Goal: Task Accomplishment & Management: Use online tool/utility

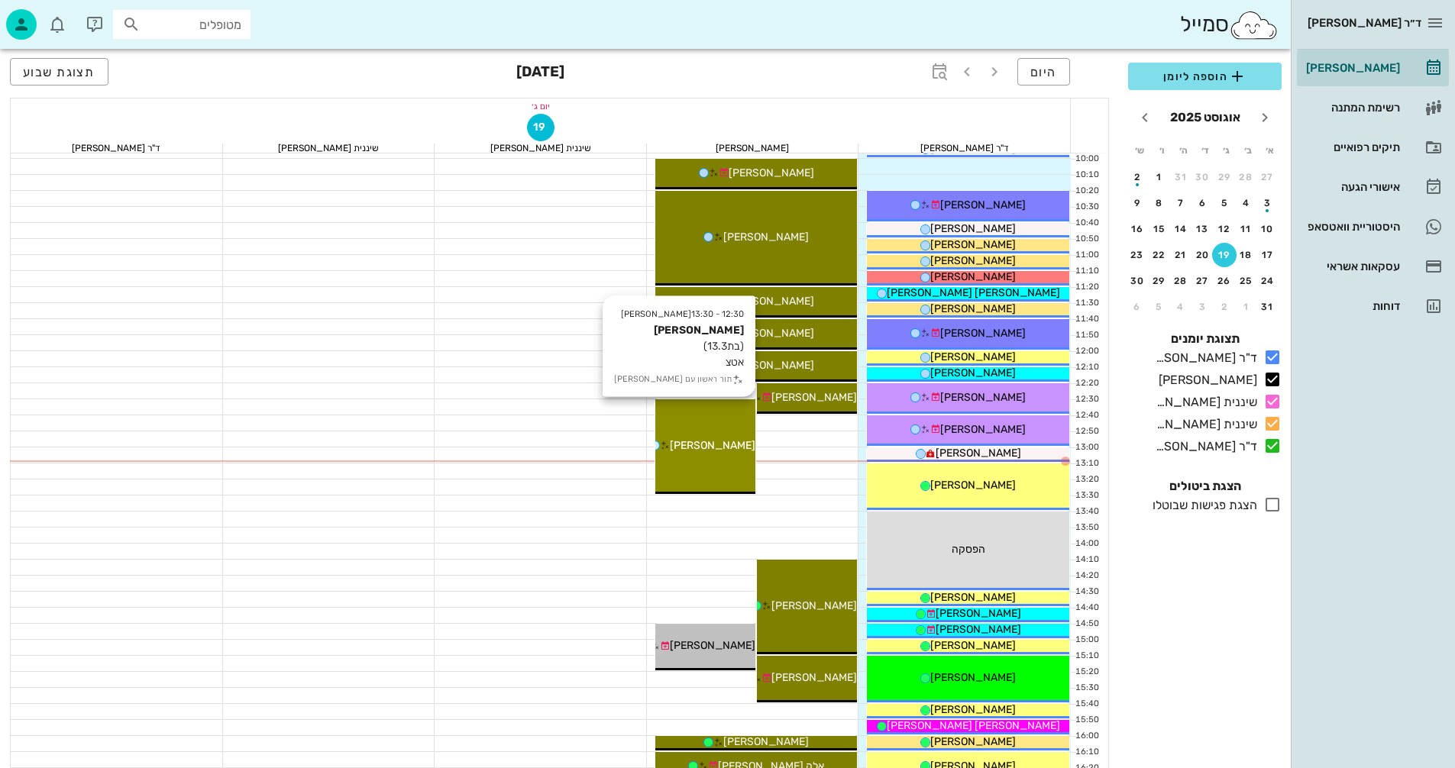
scroll to position [284, 0]
click at [737, 429] on div "12:30 - 13:30 [PERSON_NAME] (בת 13.3 ) אטצ תור ראשון עם [PERSON_NAME]" at bounding box center [705, 446] width 100 height 95
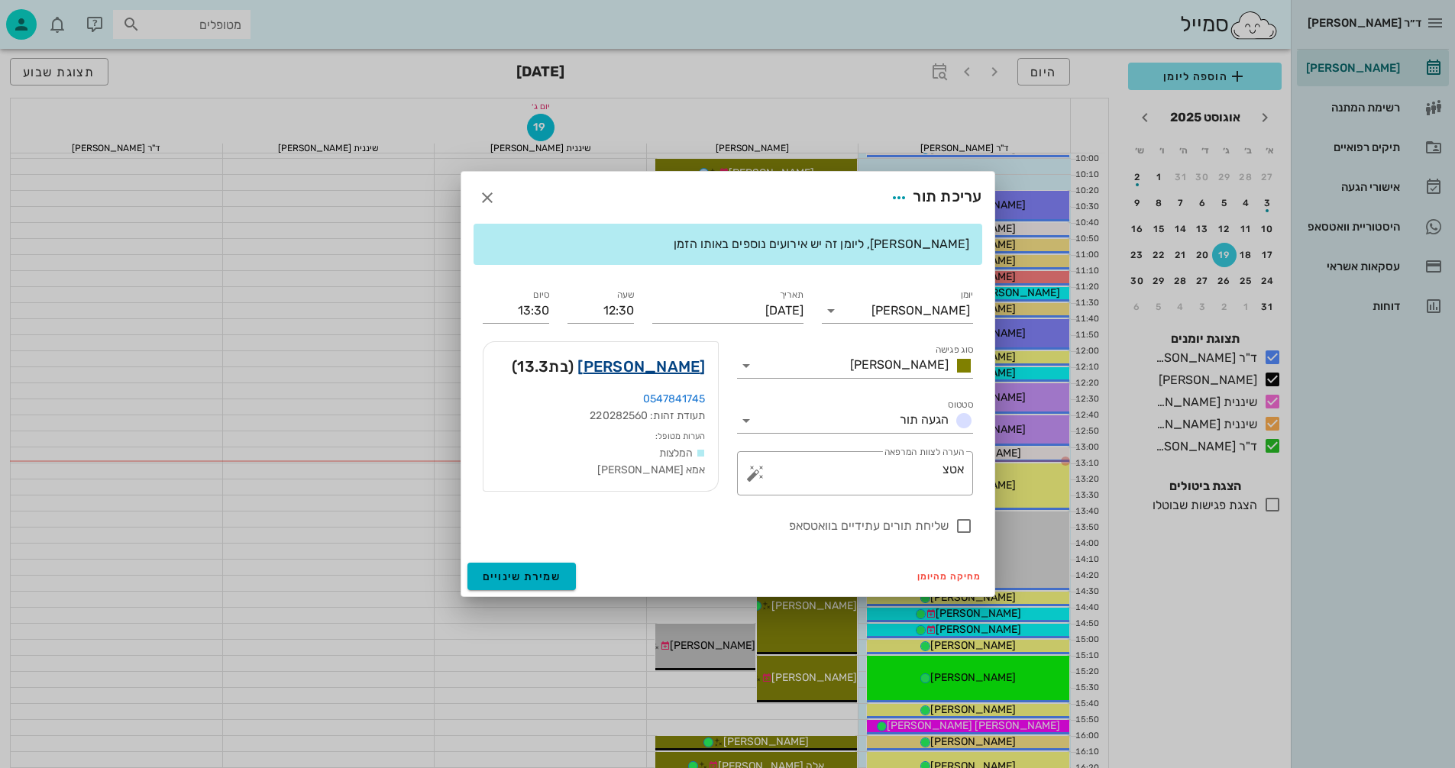
click at [676, 371] on link "[PERSON_NAME]" at bounding box center [641, 366] width 128 height 24
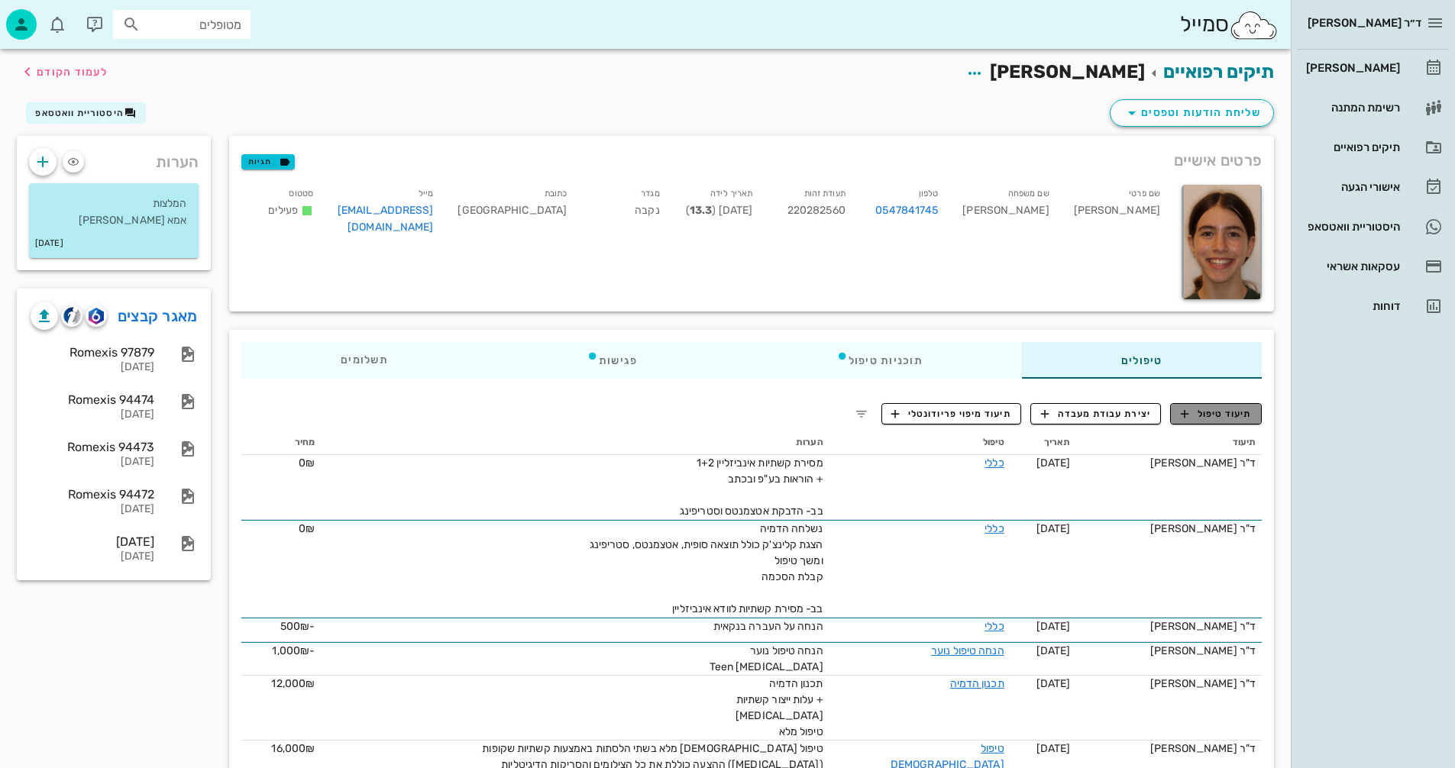
click at [1236, 420] on span "תיעוד טיפול" at bounding box center [1216, 414] width 71 height 14
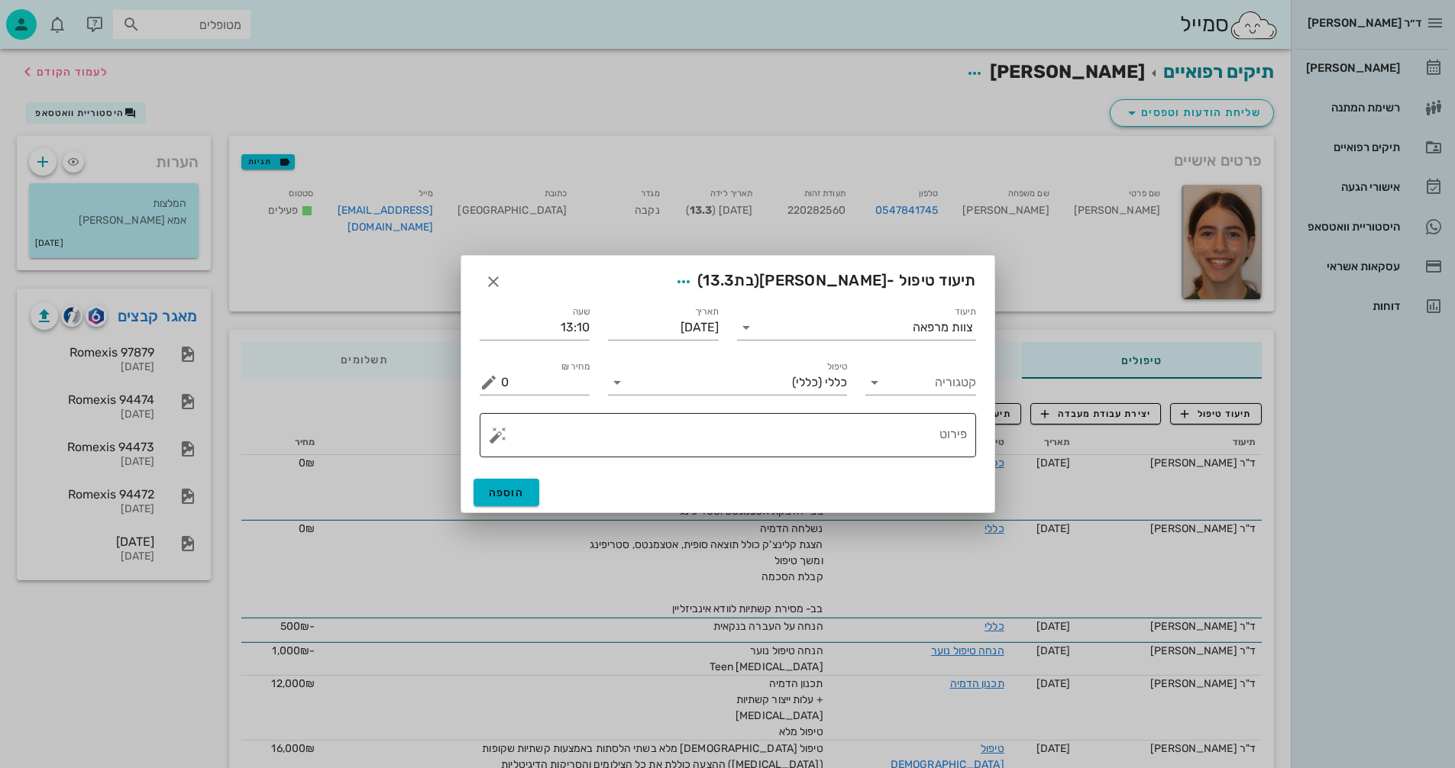
click at [494, 437] on button "button" at bounding box center [498, 435] width 18 height 18
click at [528, 370] on div "[MEDICAL_DATA]" at bounding box center [551, 374] width 124 height 31
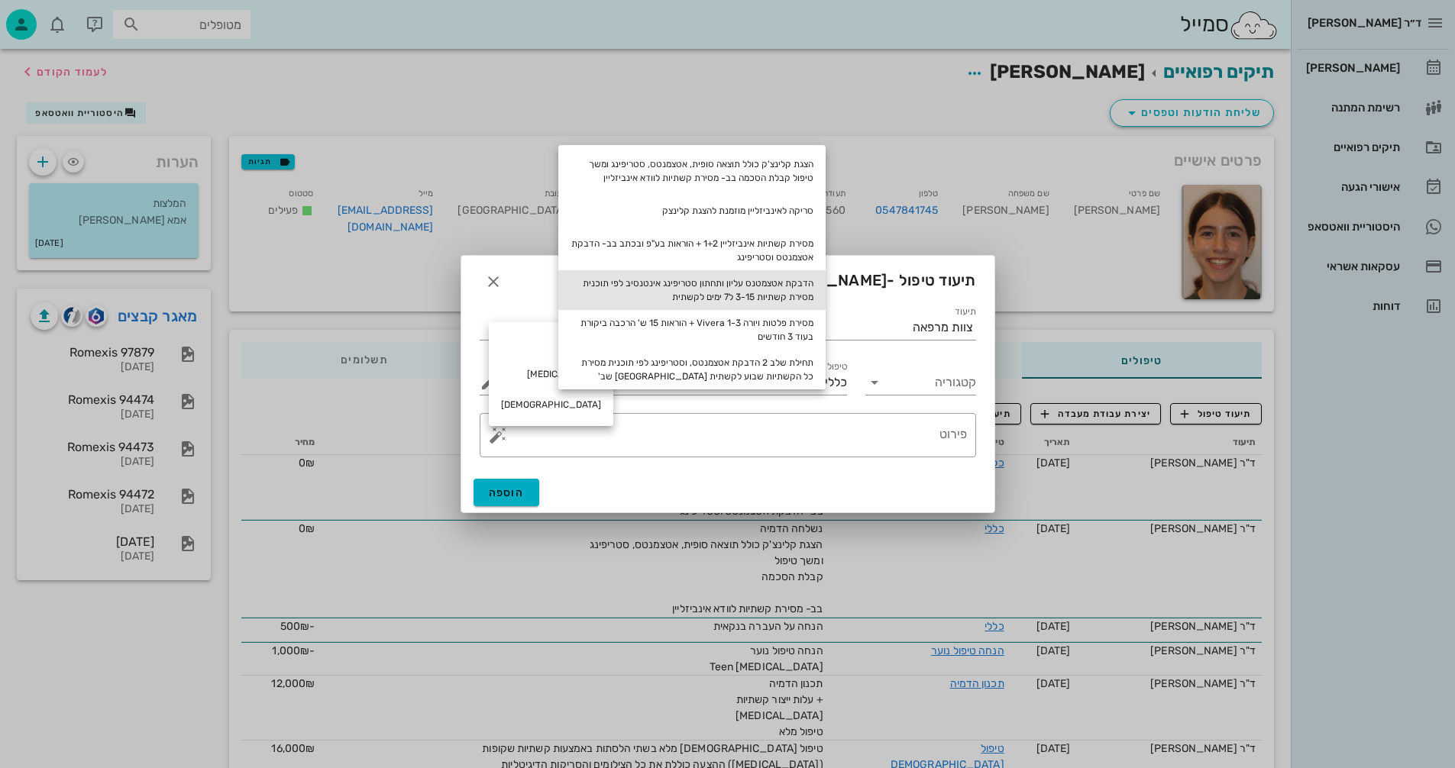
click at [783, 296] on div "הדבקת אטצמטנס עליון ותחתון סטריפינג אינטנסיב לפי תוכנית מסירת קשתיות 3-15 ל7 ימ…" at bounding box center [691, 290] width 267 height 40
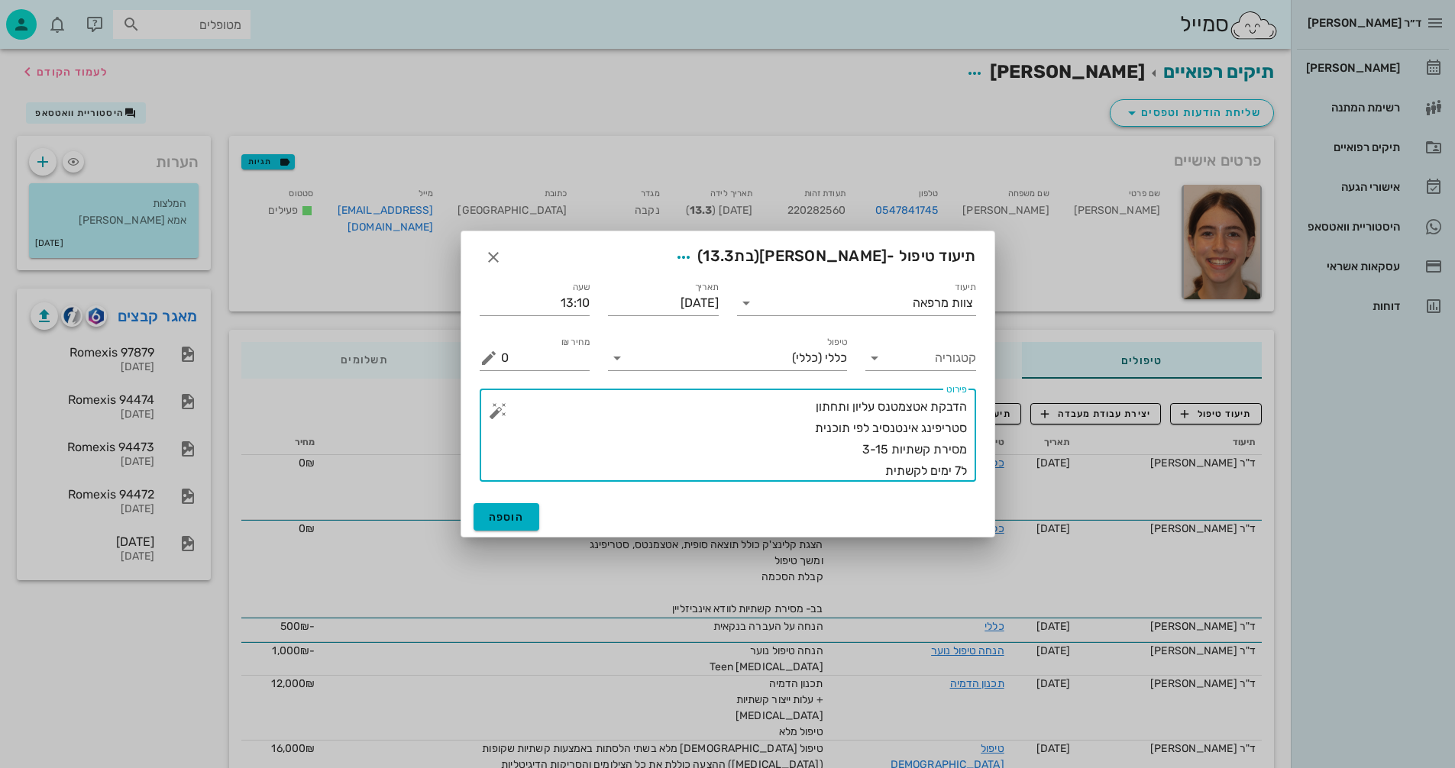
click at [748, 406] on textarea "הדבקת אטצמטנס עליון ותחתון סטריפינג אינטנסיב לפי תוכנית מסירת קשתיות 3-15 ל7 ימ…" at bounding box center [734, 439] width 466 height 86
click at [887, 449] on textarea "הדבקת אטצמטנס עליון ותחתון שלב 1 סטריפינג אינטנסיב לפי תוכנית מסירת קשתיות 3-15…" at bounding box center [734, 439] width 466 height 86
click at [858, 473] on textarea "הדבקת אטצמטנס עליון ותחתון שלב 1 סטריפינג אינטנסיב לפי תוכנית מסירת קשתיות 3-14…" at bounding box center [734, 439] width 466 height 86
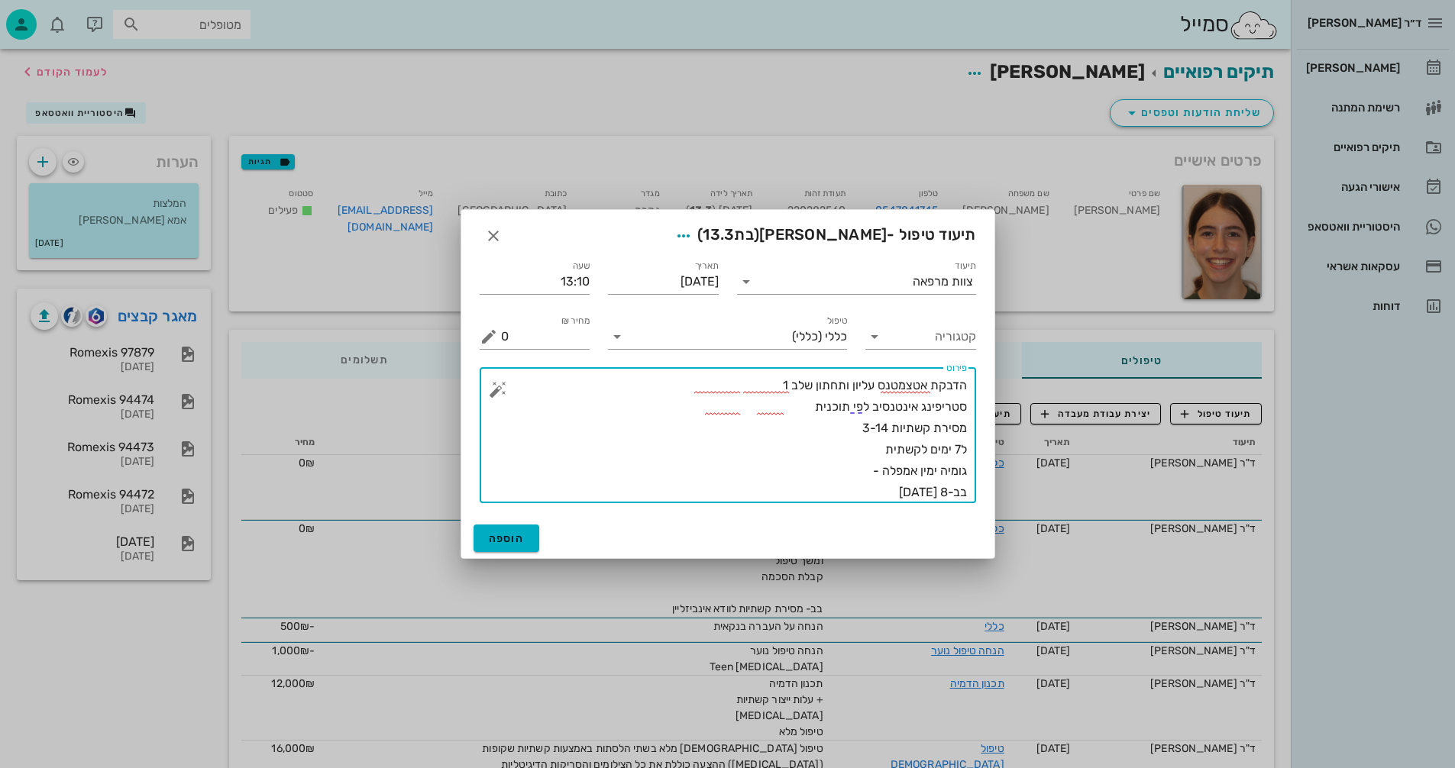
click at [855, 428] on textarea "הדבקת אטצמטנס עליון ותחתון שלב 1 סטריפינג אינטנסיב לפי תוכנית מסירת קשתיות 3-14…" at bounding box center [734, 439] width 466 height 128
click at [845, 475] on textarea "הדבקת אטצמטנס עליון ותחתון שלב 1 סטריפינג אינטנסיב לפי תוכנית מסירת קשתיות 3-14…" at bounding box center [734, 439] width 466 height 128
type textarea "הדבקת אטצמטנס עליון ותחתון שלב 1 סטריפינג אינטנסיב לפי תוכנית מסירת קשתיות 3-14…"
click at [495, 538] on span "הוספה" at bounding box center [507, 538] width 36 height 13
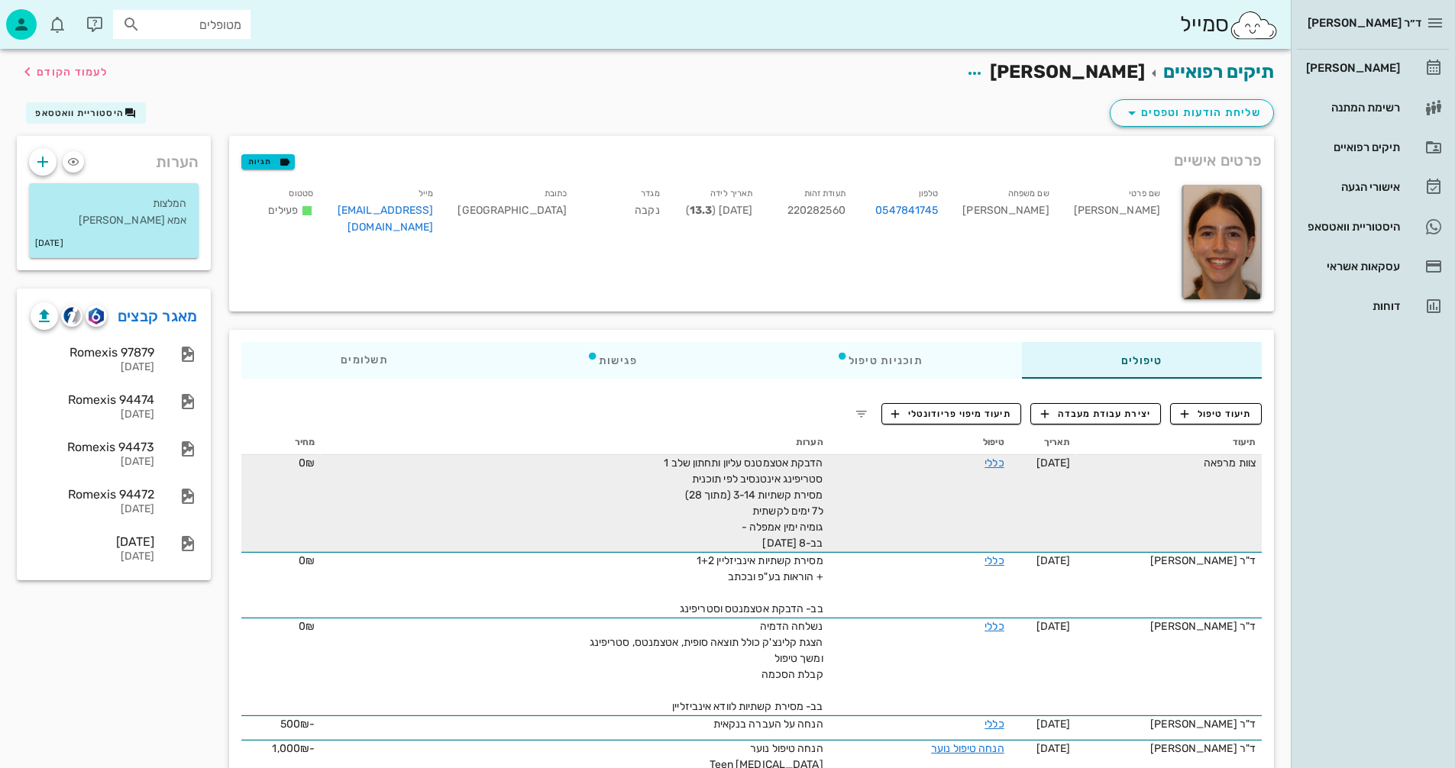
click at [777, 519] on div "הדבקת אטצמטנס עליון ותחתון שלב 1 סטריפינג אינטנסיב לפי תוכנית מסירת קשתיות 3-14…" at bounding box center [652, 503] width 344 height 96
click at [1010, 461] on td "כללי" at bounding box center [919, 503] width 181 height 97
click at [1003, 465] on link "כללי" at bounding box center [993, 463] width 19 height 13
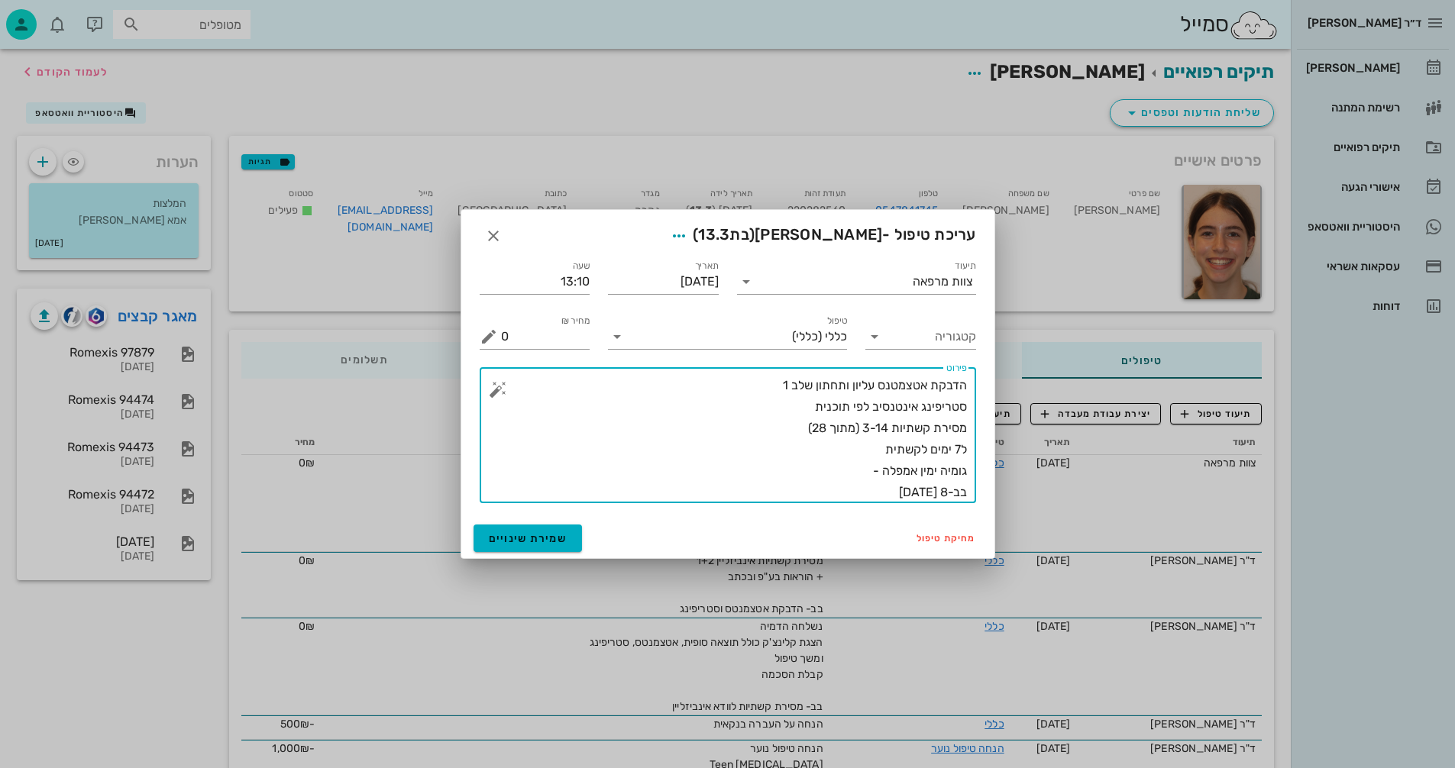
drag, startPoint x: 939, startPoint y: 492, endPoint x: 947, endPoint y: 493, distance: 7.8
click at [947, 493] on textarea "הדבקת אטצמטנס עליון ותחתון שלב 1 סטריפינג אינטנסיב לפי תוכנית מסירת קשתיות 3-14…" at bounding box center [734, 439] width 466 height 128
drag, startPoint x: 862, startPoint y: 471, endPoint x: 964, endPoint y: 471, distance: 101.6
click at [964, 471] on textarea "הדבקת אטצמטנס עליון ותחתון שלב 1 סטריפינג אינטנסיב לפי תוכנית מסירת קשתיות 3-14…" at bounding box center [734, 439] width 466 height 128
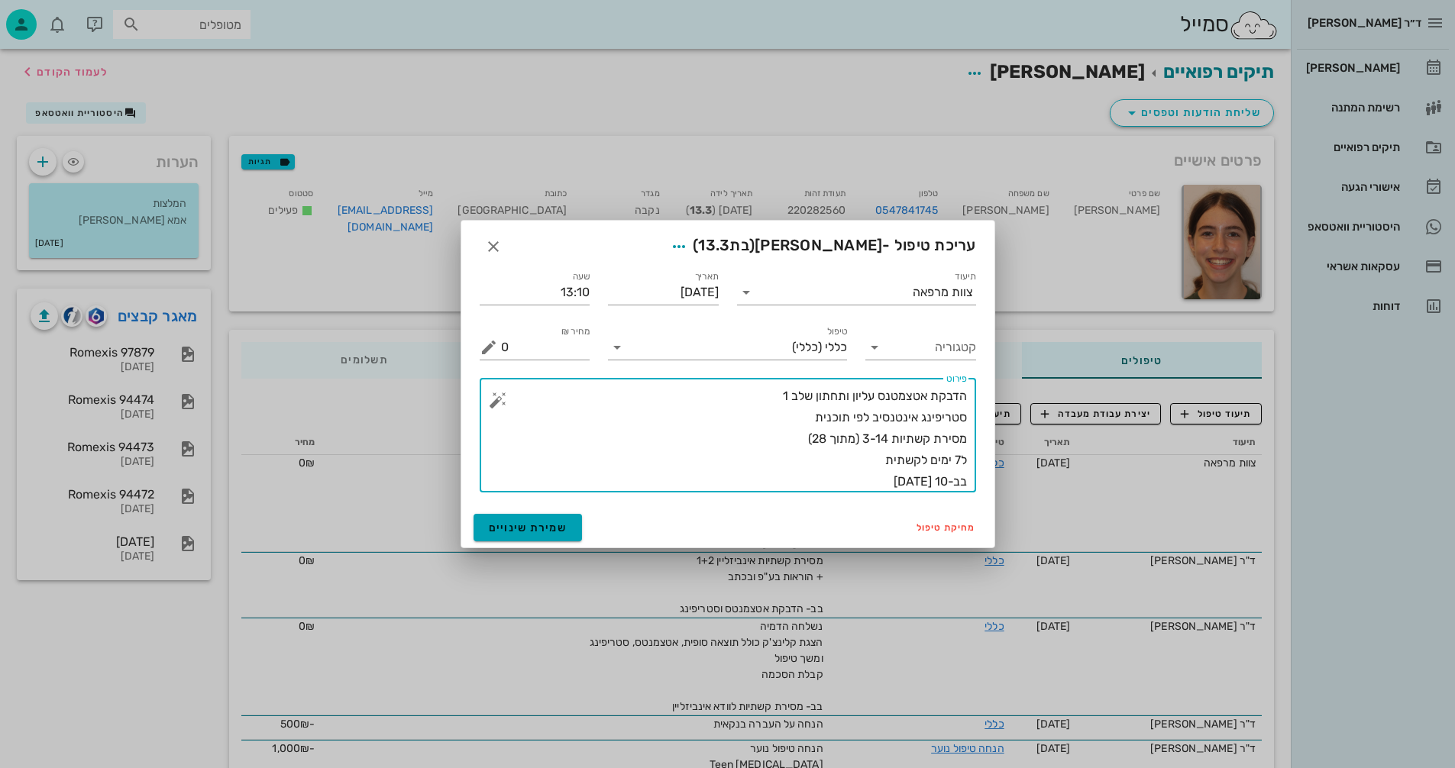
type textarea "הדבקת אטצמטנס עליון ותחתון שלב 1 סטריפינג אינטנסיב לפי תוכנית מסירת קשתיות 3-14…"
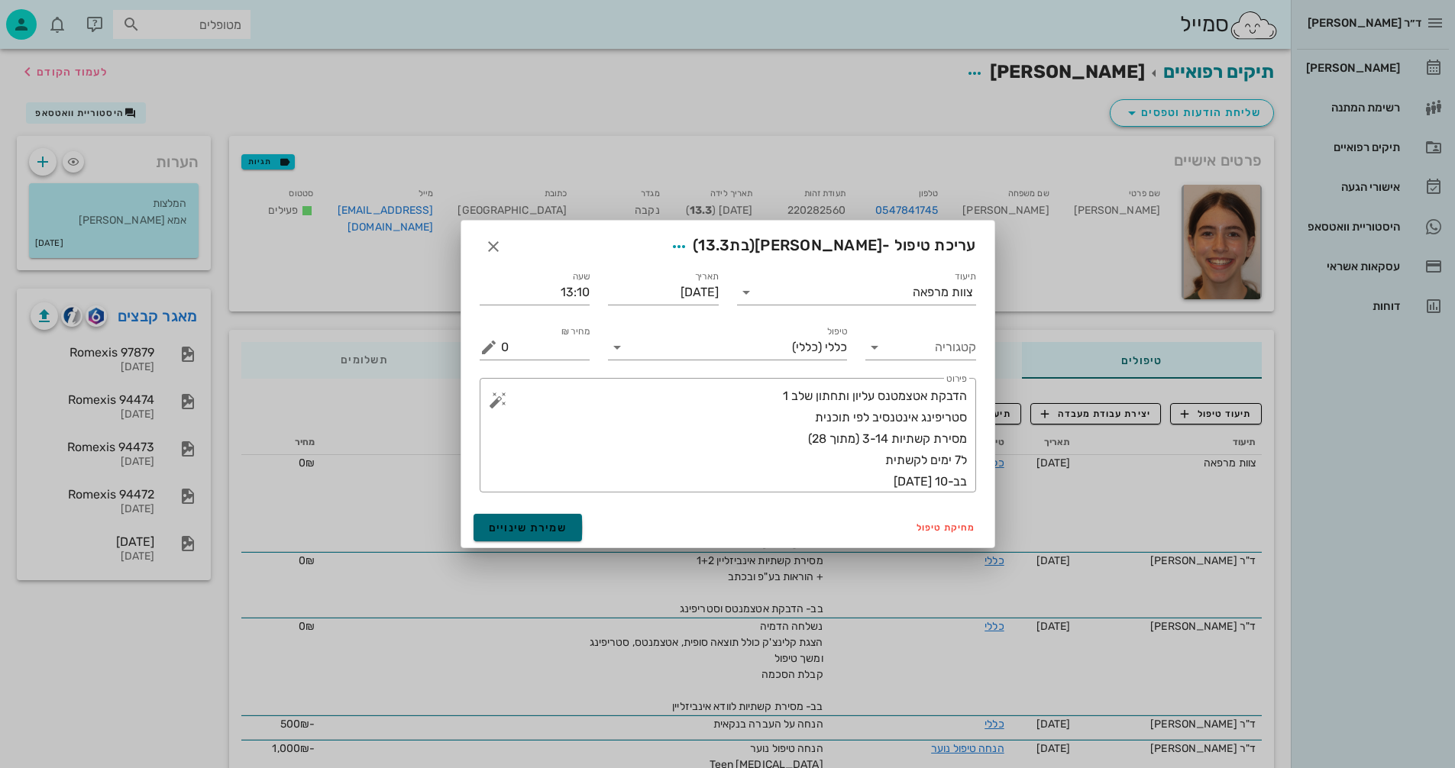
click at [518, 533] on span "שמירת שינויים" at bounding box center [528, 528] width 79 height 13
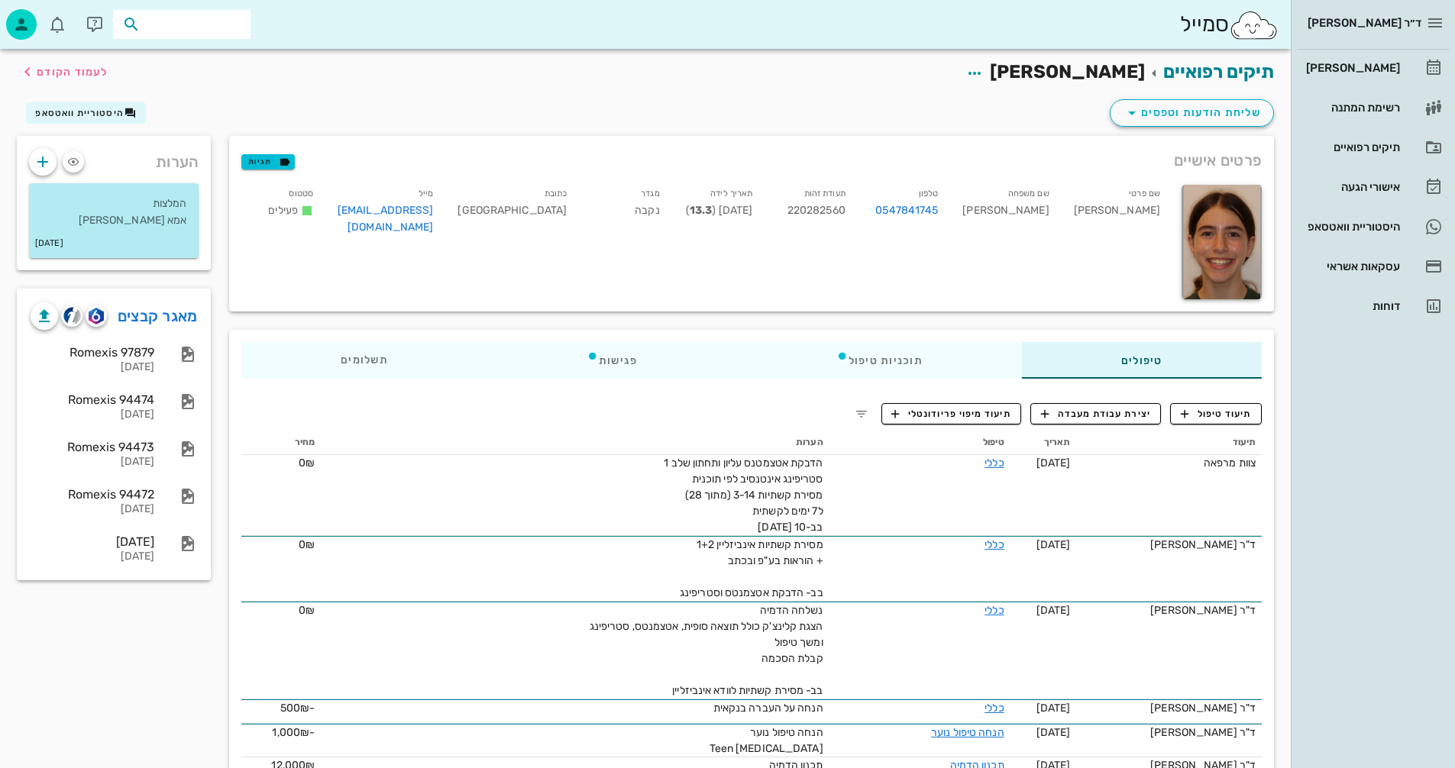
click at [171, 18] on input "text" at bounding box center [193, 25] width 98 height 20
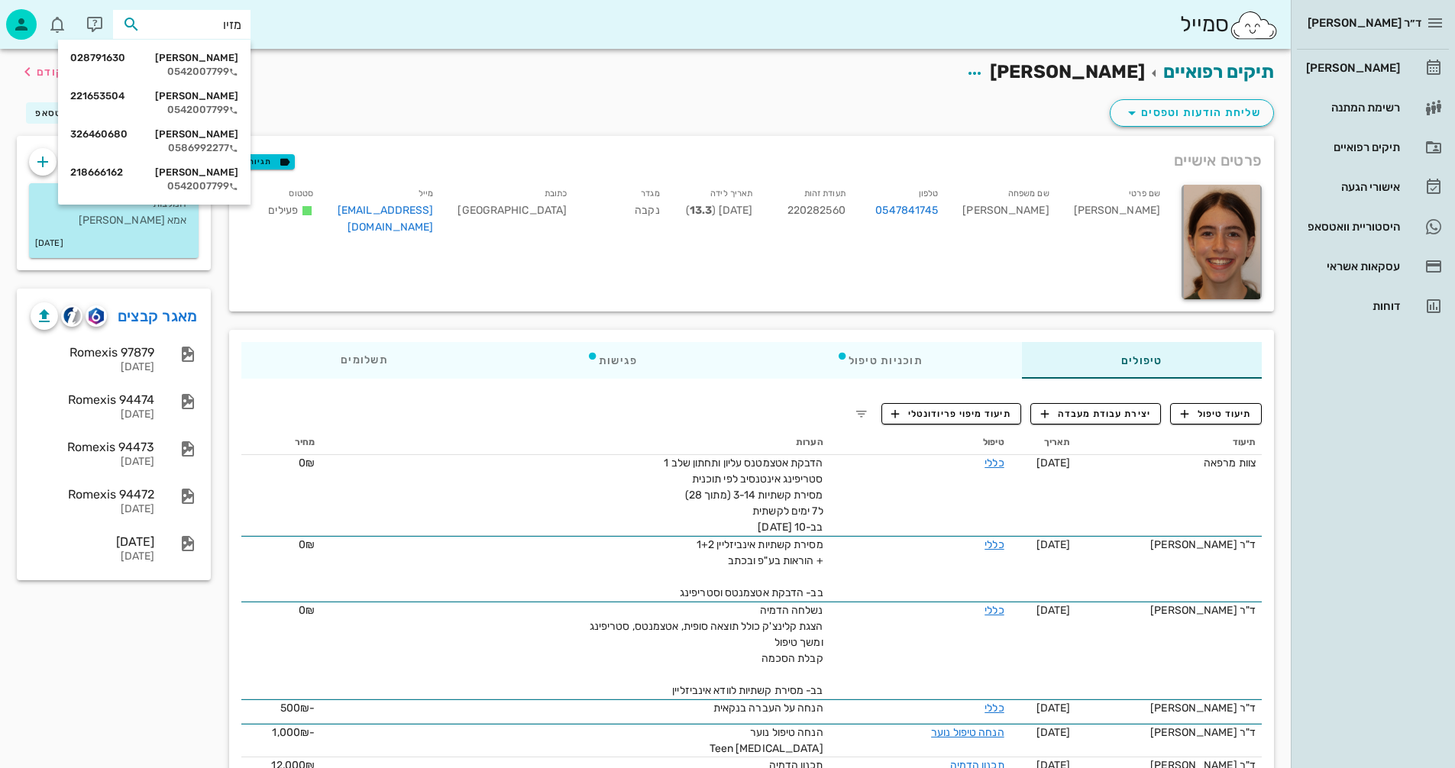
type input "[PERSON_NAME]"
click at [170, 99] on div "[PERSON_NAME] 221653504" at bounding box center [154, 96] width 168 height 12
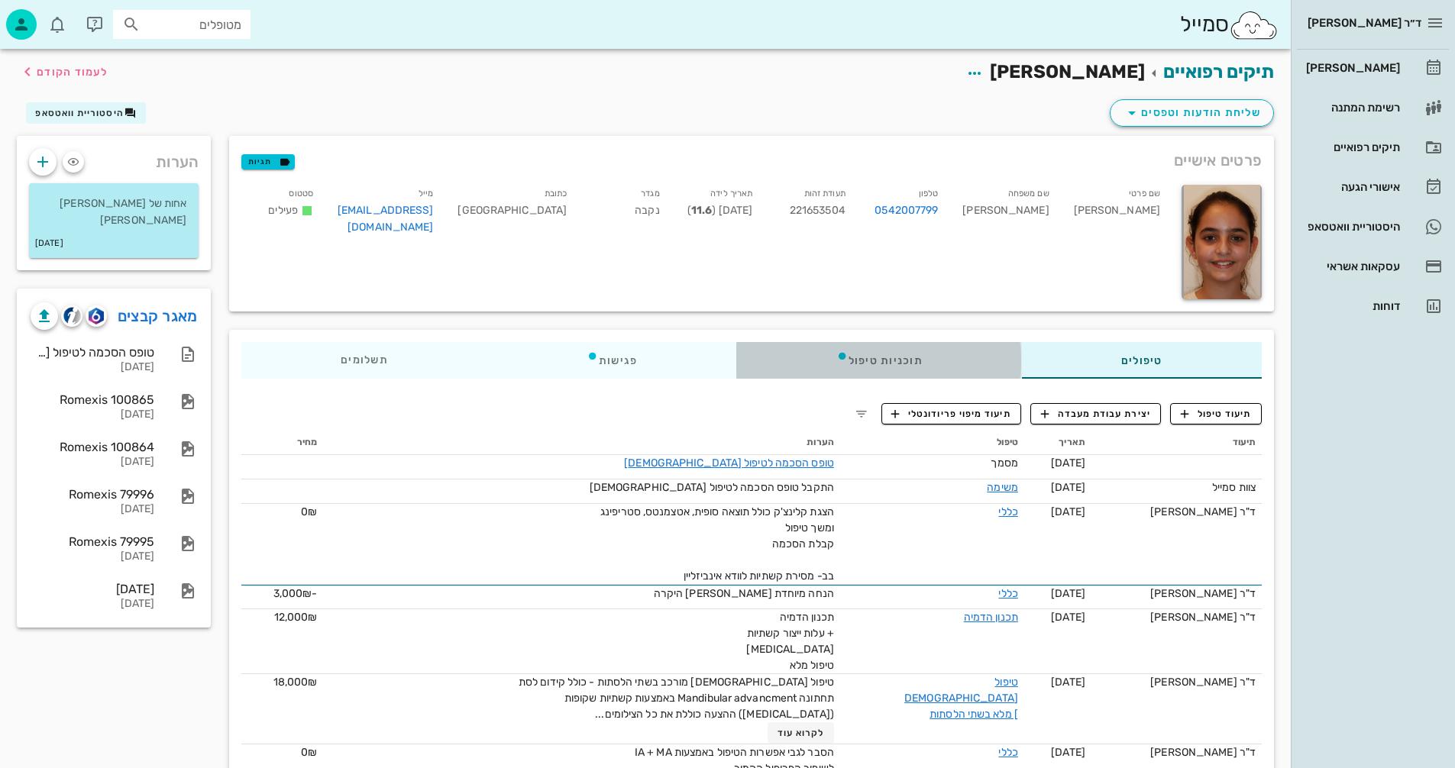
click at [913, 367] on div "תוכניות טיפול" at bounding box center [879, 360] width 285 height 37
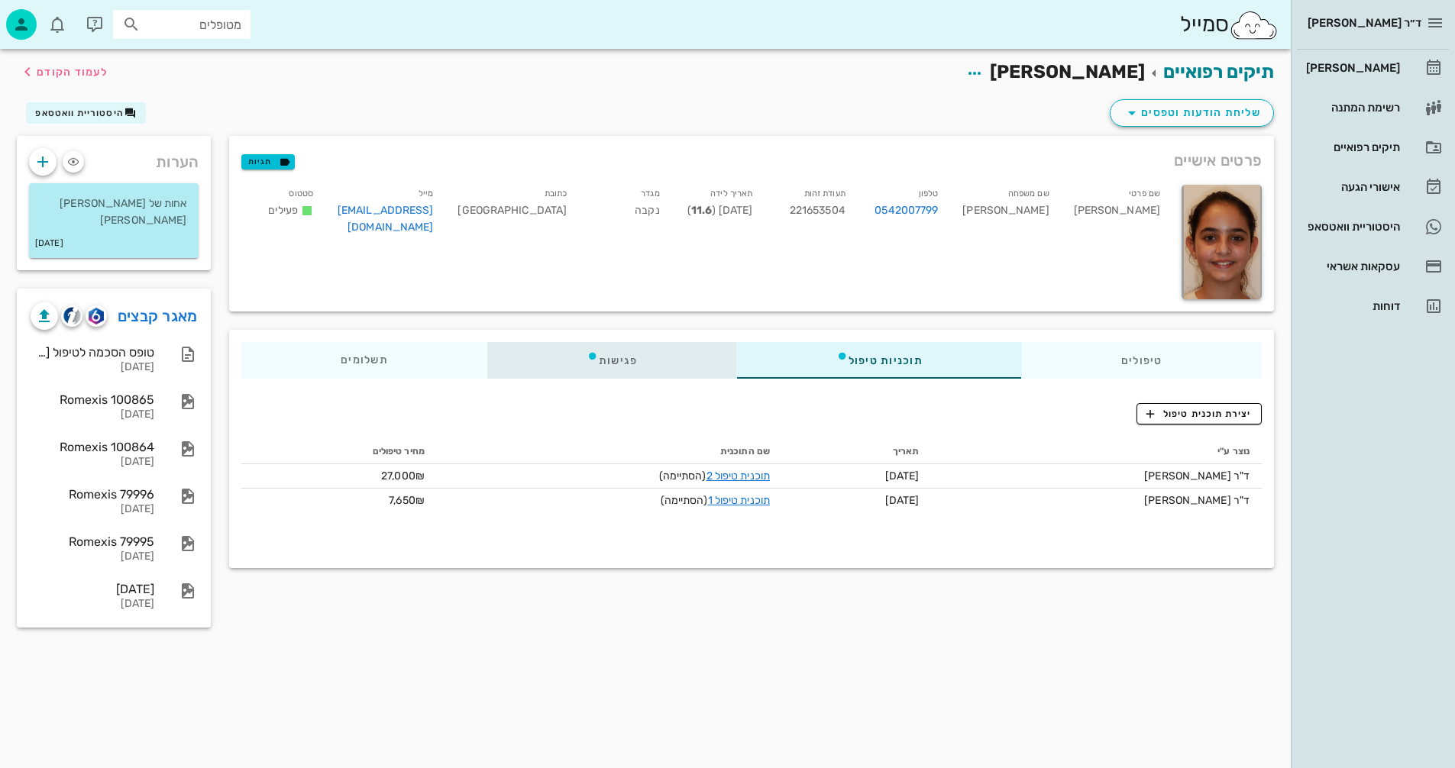
click at [620, 352] on div "פגישות" at bounding box center [612, 360] width 250 height 37
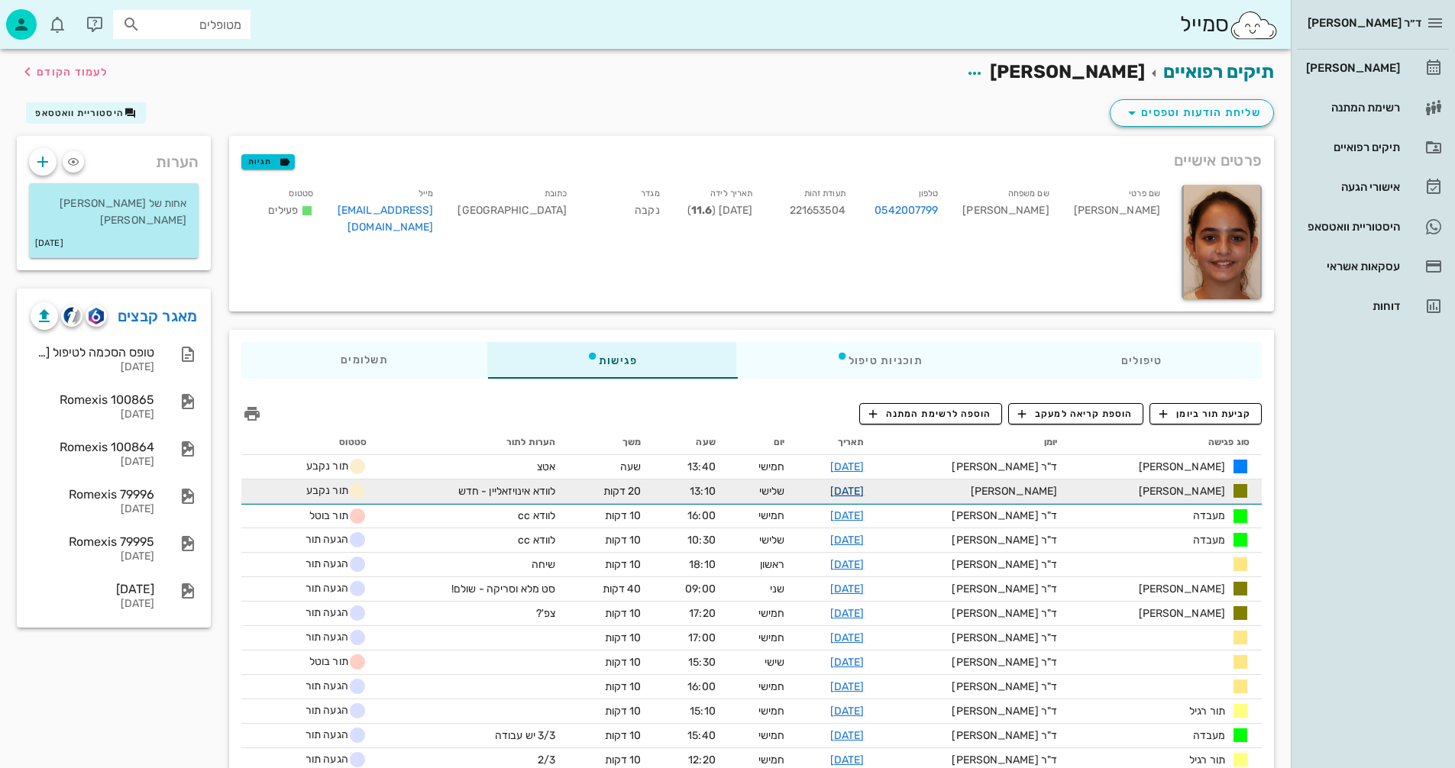
click at [865, 490] on link "[DATE]" at bounding box center [847, 491] width 34 height 13
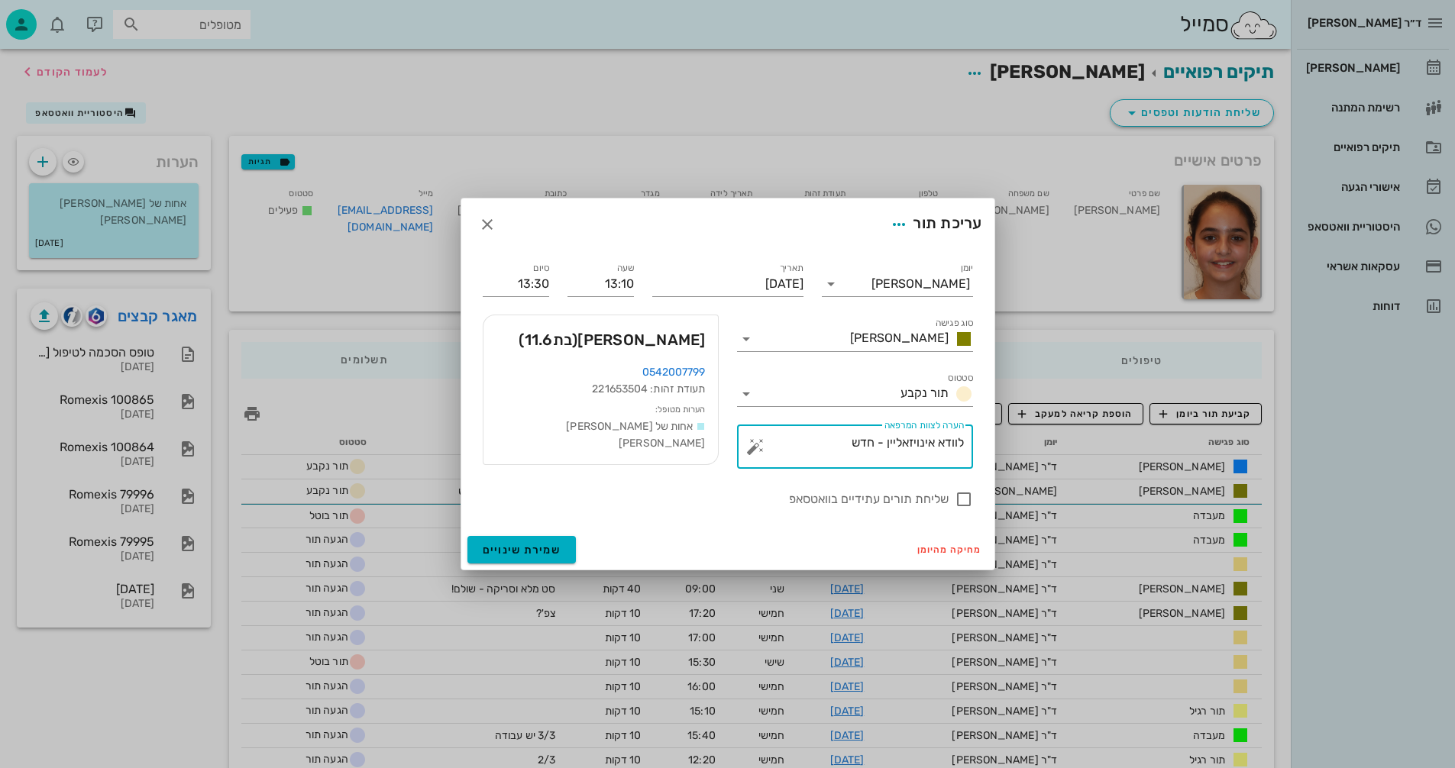
drag, startPoint x: 843, startPoint y: 441, endPoint x: 980, endPoint y: 454, distance: 137.3
click at [980, 454] on div "​ הערה לצוות המרפאה לוודא אינויזאליין - חדש" at bounding box center [855, 446] width 254 height 63
type textarea "י"
click at [761, 449] on button "button" at bounding box center [755, 447] width 18 height 18
click at [780, 425] on div "הערות לפגישה" at bounding box center [785, 416] width 79 height 31
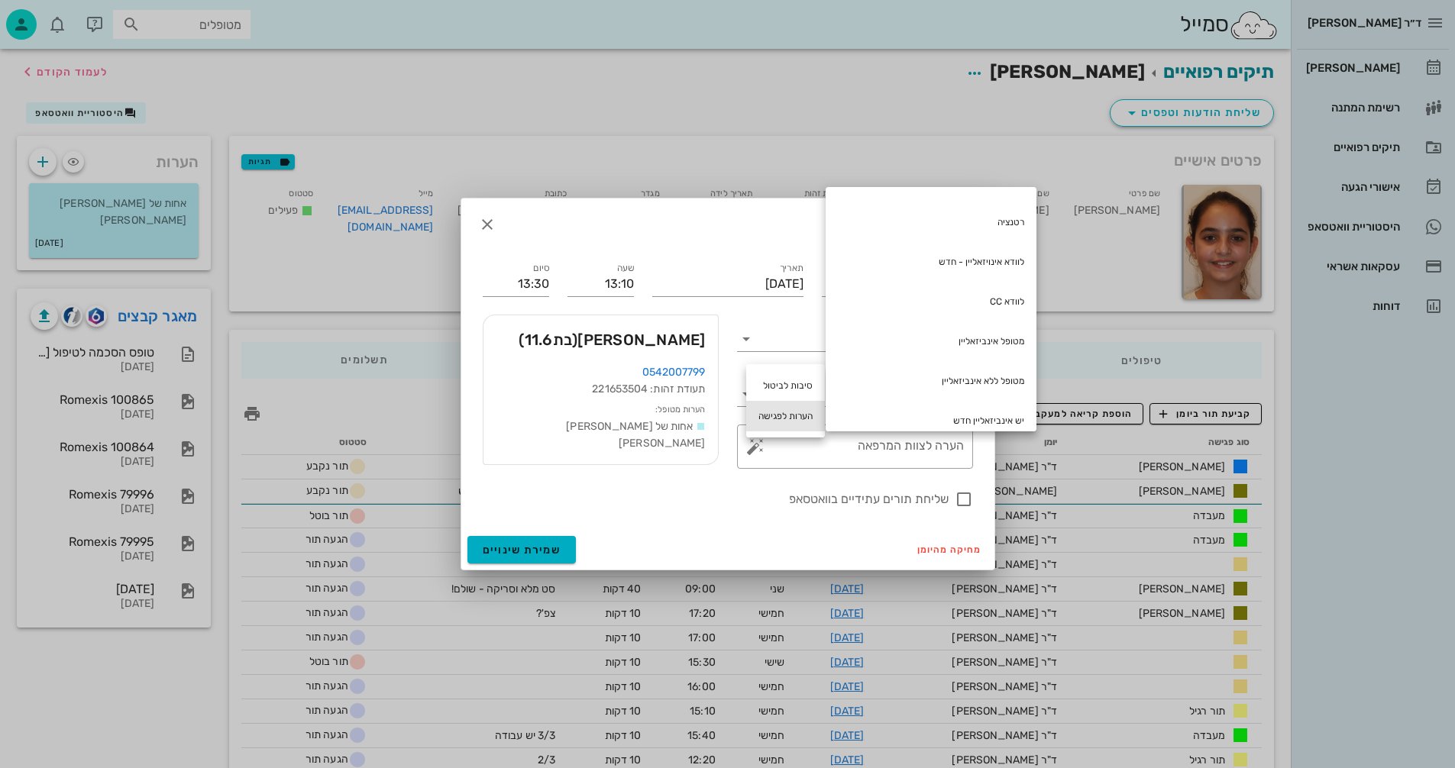
scroll to position [305, 0]
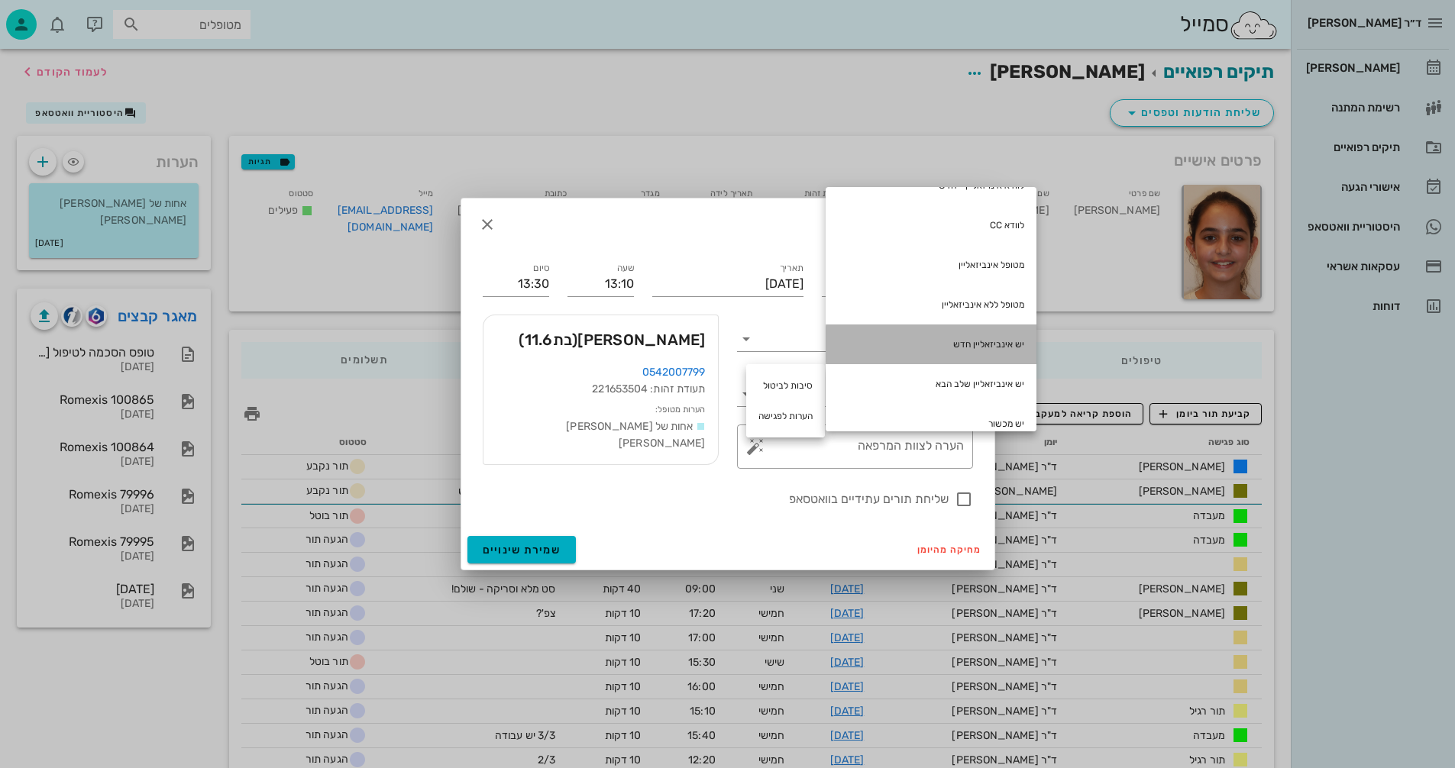
click at [913, 341] on div "יש אינביזאליין חדש" at bounding box center [931, 345] width 211 height 40
type textarea "יש אינביזאליין חדש"
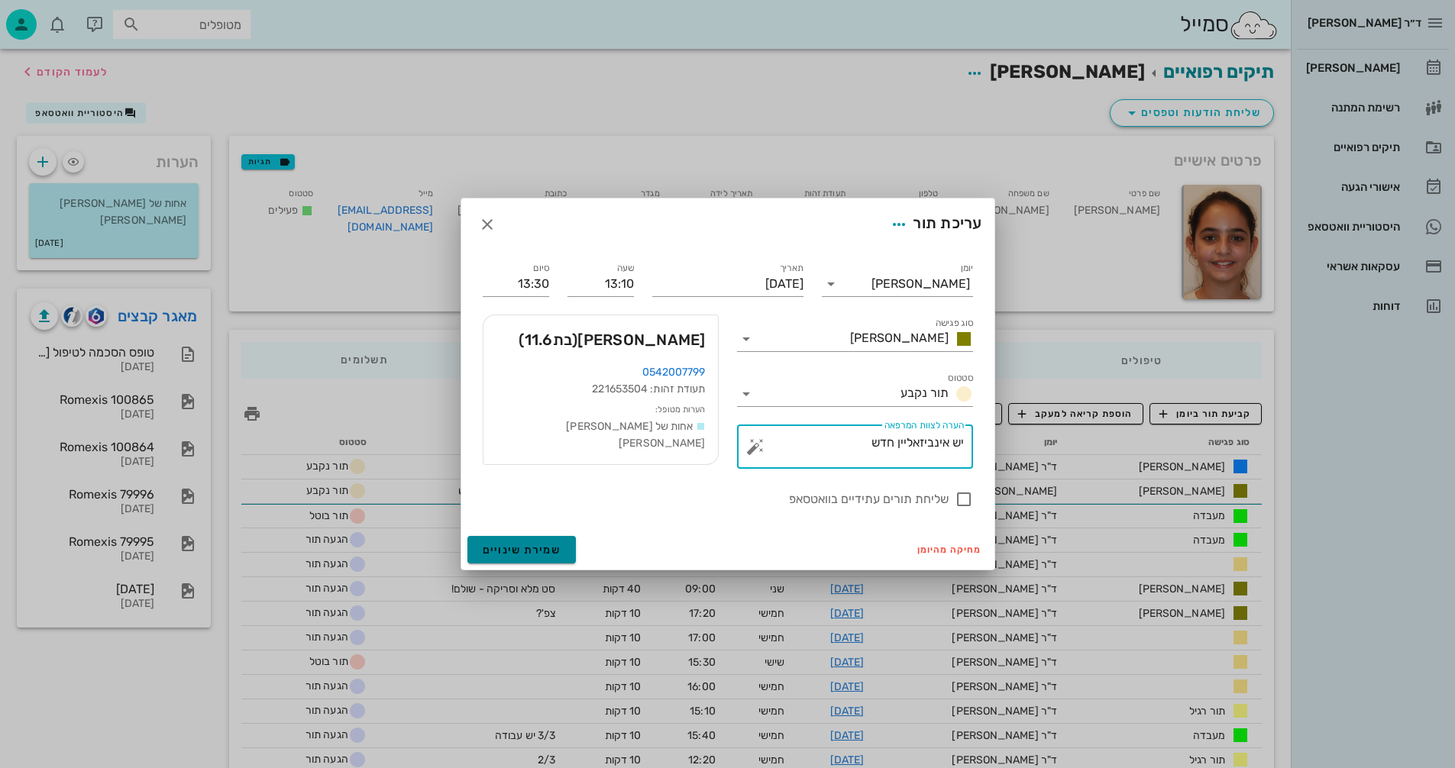
click at [558, 553] on span "שמירת שינויים" at bounding box center [522, 550] width 79 height 13
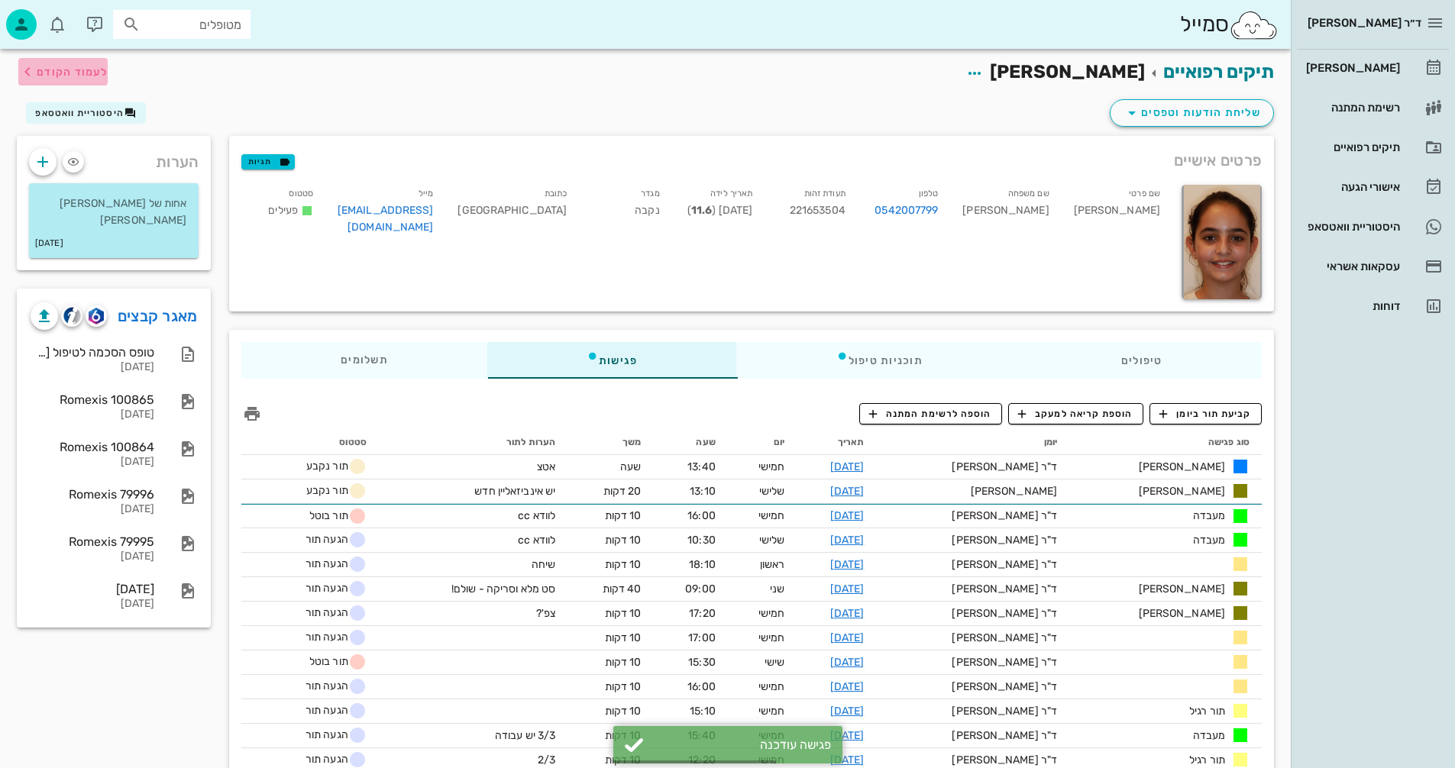
click at [65, 75] on span "לעמוד הקודם" at bounding box center [72, 72] width 71 height 13
